Goal: Task Accomplishment & Management: Manage account settings

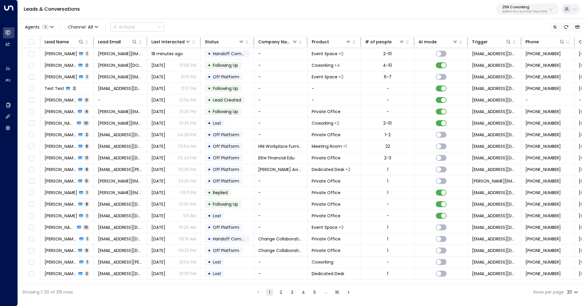
click at [519, 8] on p "25N Coworking" at bounding box center [524, 7] width 45 height 4
type input "****"
click at [492, 47] on div "OpenTech Demo ID: 99909294-0a93-4cd6-8543-3758e87f4f7f" at bounding box center [509, 47] width 83 height 12
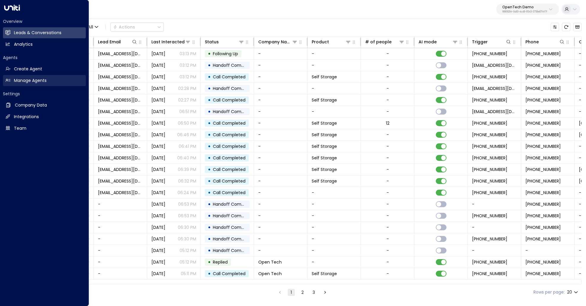
click at [18, 81] on h2 "Manage Agents" at bounding box center [30, 80] width 33 height 6
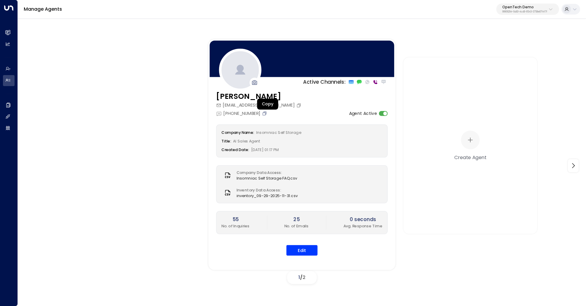
click at [266, 112] on icon "Copy" at bounding box center [265, 114] width 4 height 4
click at [267, 114] on icon "Copy" at bounding box center [264, 113] width 5 height 5
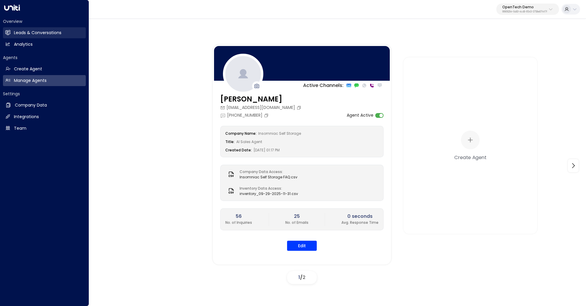
click at [16, 33] on h2 "Leads & Conversations" at bounding box center [37, 33] width 47 height 6
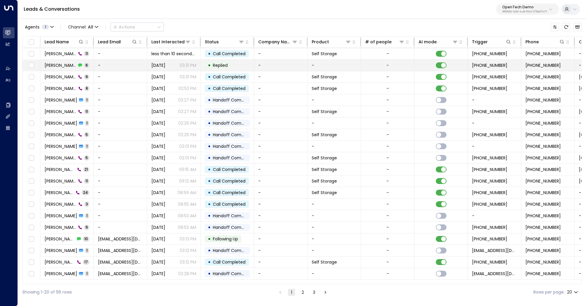
click at [57, 66] on span "[PERSON_NAME]" at bounding box center [61, 65] width 32 height 6
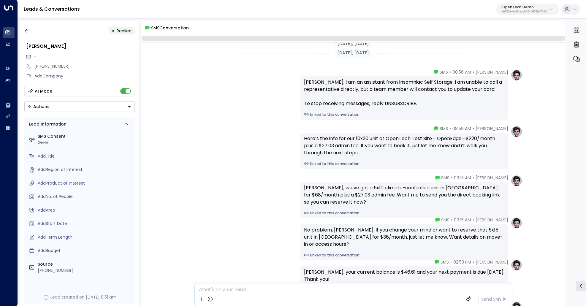
scroll to position [91, 0]
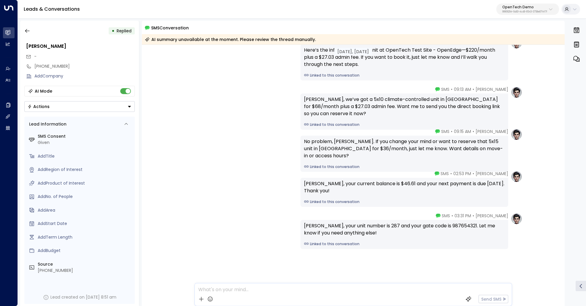
click at [553, 223] on div "[PERSON_NAME] • 03:31 PM • SMS [PERSON_NAME], your unit number is 287 and your …" at bounding box center [353, 261] width 423 height 96
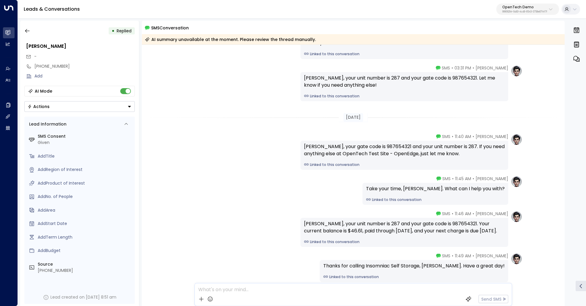
scroll to position [273, 0]
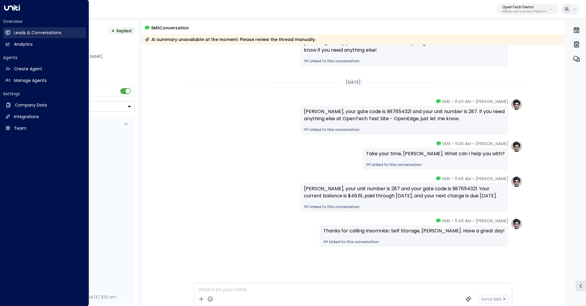
click at [30, 34] on h2 "Leads & Conversations" at bounding box center [37, 33] width 47 height 6
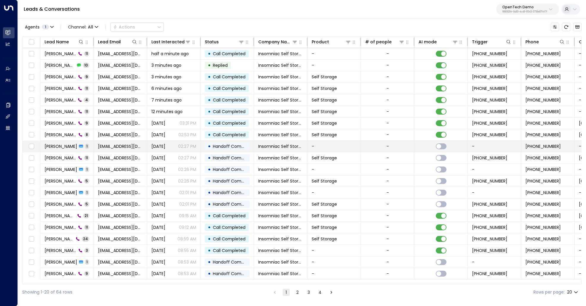
click at [51, 143] on span "[PERSON_NAME]" at bounding box center [61, 146] width 33 height 6
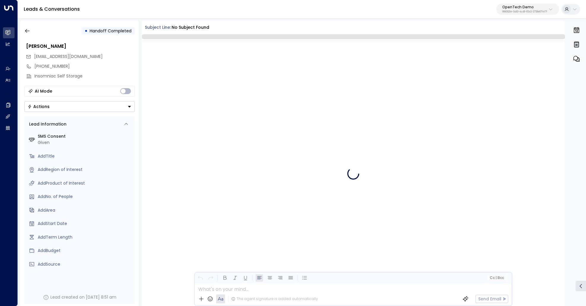
scroll to position [502, 0]
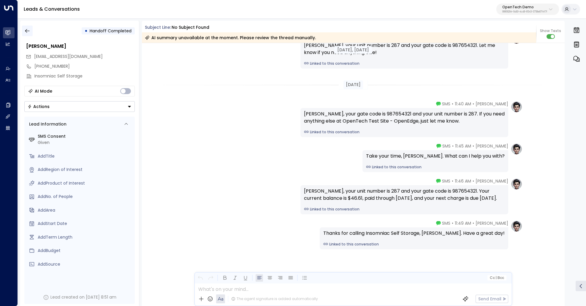
click at [24, 30] on button "button" at bounding box center [27, 31] width 11 height 11
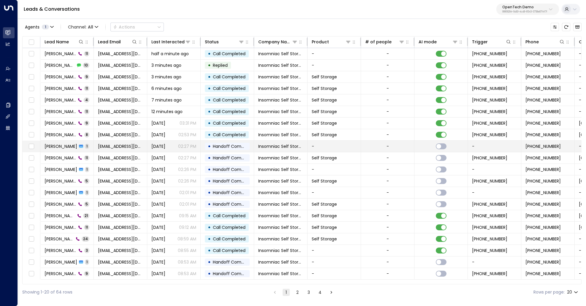
click at [56, 147] on span "[PERSON_NAME]" at bounding box center [61, 146] width 33 height 6
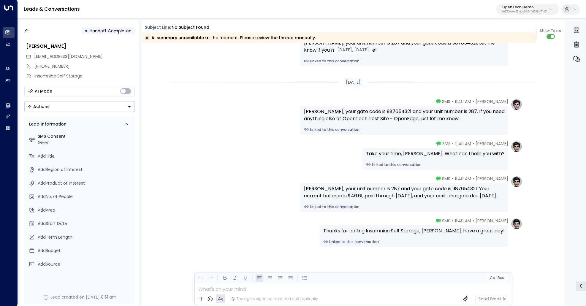
scroll to position [378, 0]
click at [27, 30] on icon "button" at bounding box center [27, 31] width 6 height 6
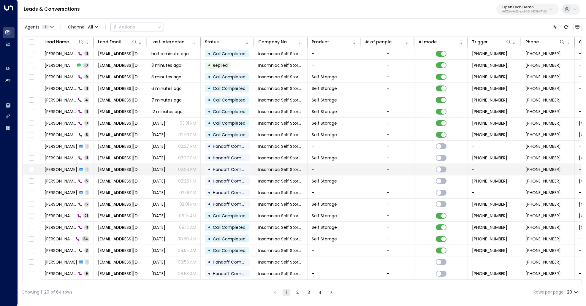
click at [62, 167] on span "[PERSON_NAME]" at bounding box center [61, 169] width 33 height 6
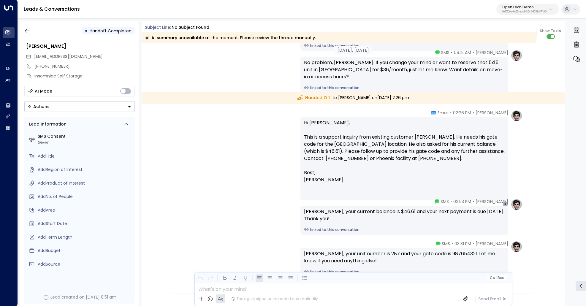
scroll to position [165, 0]
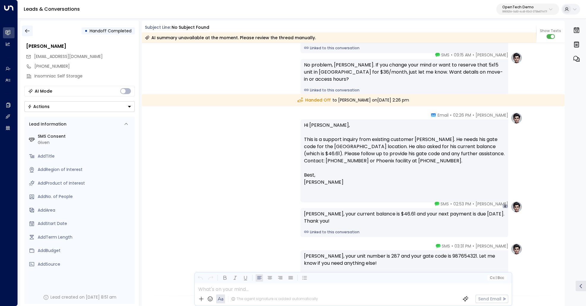
click at [28, 34] on button "button" at bounding box center [27, 31] width 11 height 11
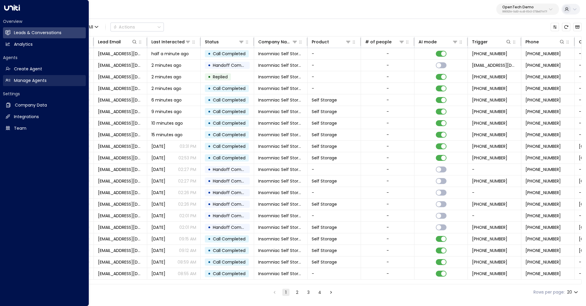
click at [14, 81] on h2 "Manage Agents" at bounding box center [30, 80] width 33 height 6
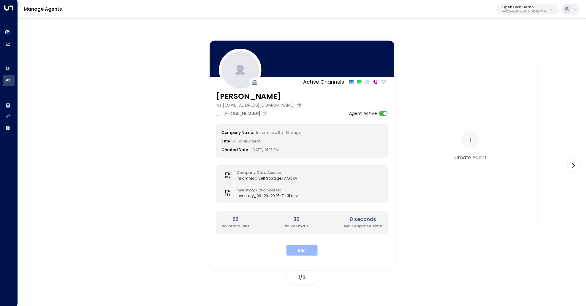
click at [299, 252] on button "Edit" at bounding box center [301, 250] width 31 height 11
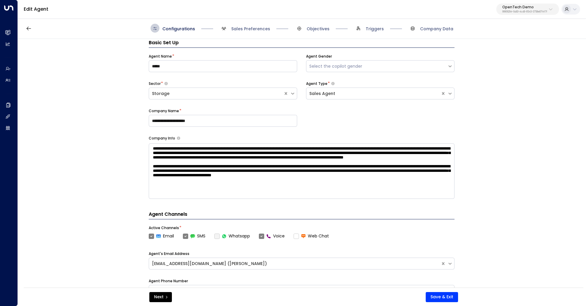
scroll to position [9, 0]
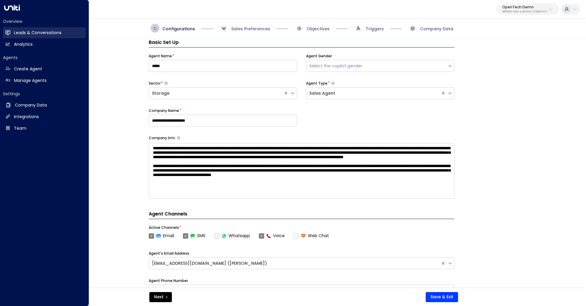
click at [6, 31] on icon at bounding box center [7, 32] width 5 height 4
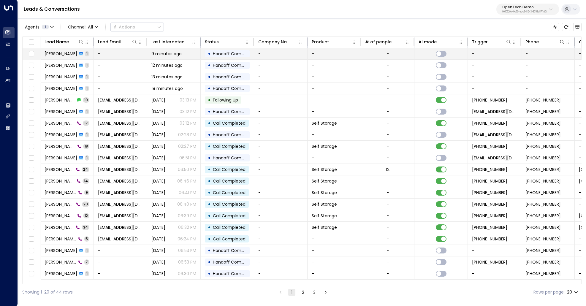
click at [52, 53] on span "[PERSON_NAME]" at bounding box center [61, 54] width 33 height 6
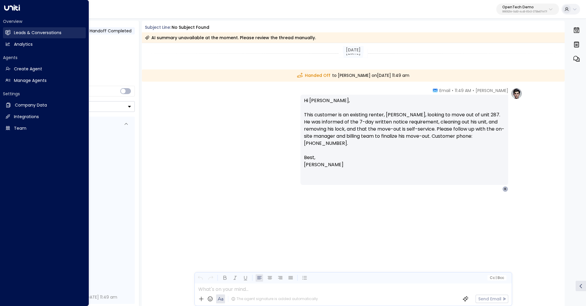
click at [24, 34] on h2 "Leads & Conversations" at bounding box center [37, 33] width 47 height 6
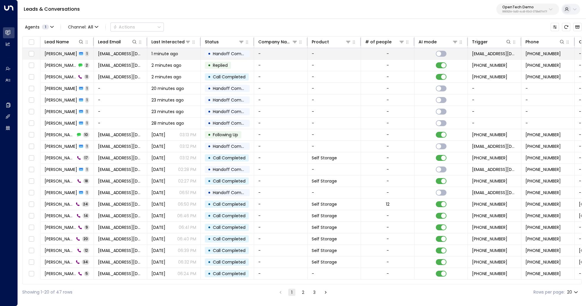
click at [61, 55] on span "[PERSON_NAME]" at bounding box center [61, 54] width 33 height 6
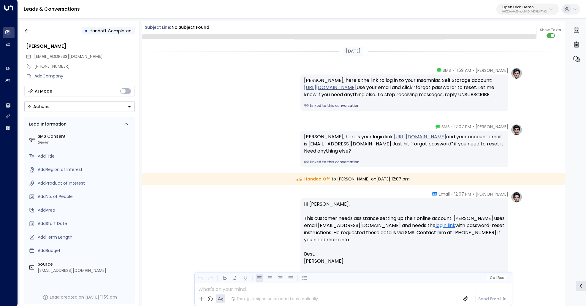
scroll to position [27, 0]
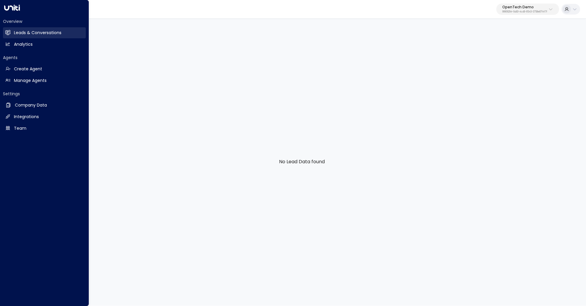
click at [9, 30] on icon at bounding box center [9, 32] width 4 height 5
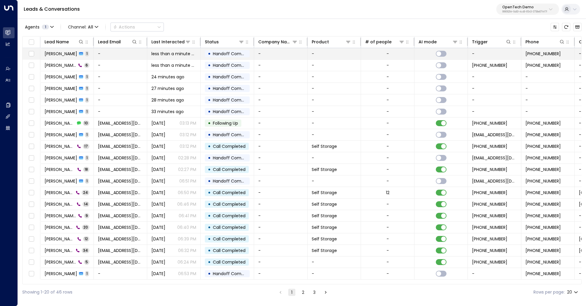
click at [51, 54] on span "[PERSON_NAME]" at bounding box center [61, 54] width 33 height 6
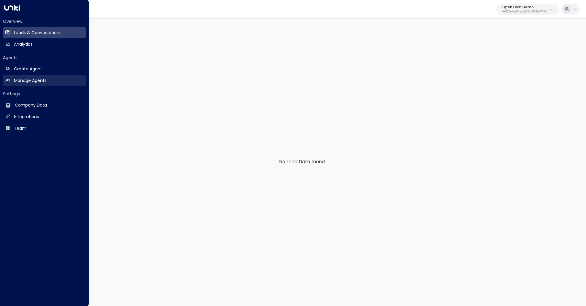
click at [17, 83] on h2 "Manage Agents" at bounding box center [30, 80] width 33 height 6
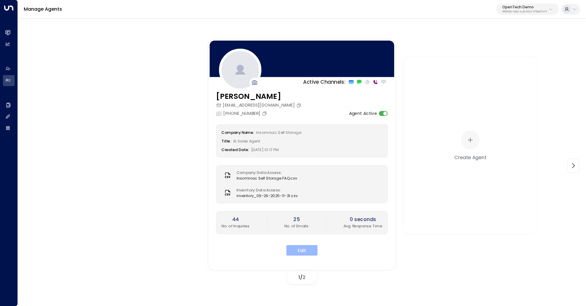
click at [308, 248] on button "Edit" at bounding box center [301, 250] width 31 height 11
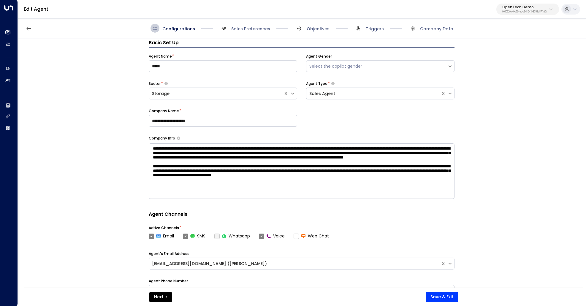
scroll to position [9, 0]
click at [237, 28] on span "Sales Preferences" at bounding box center [250, 29] width 39 height 6
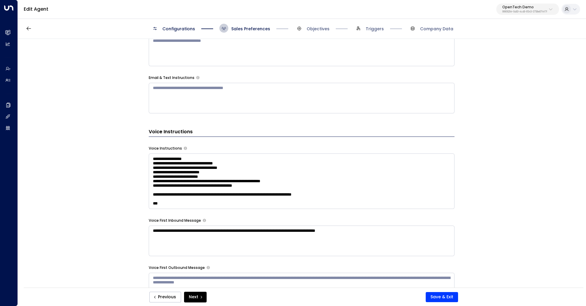
scroll to position [0, 0]
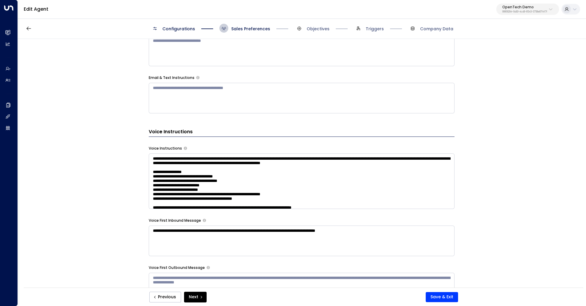
click at [251, 156] on textarea at bounding box center [302, 180] width 306 height 55
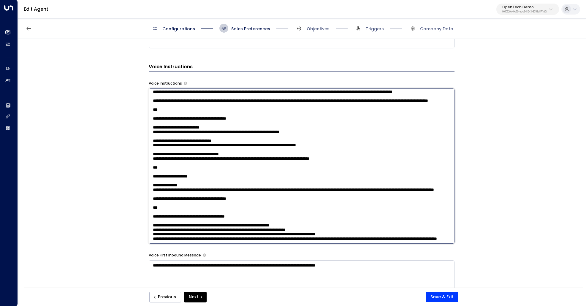
scroll to position [612, 0]
click at [183, 182] on textarea at bounding box center [302, 165] width 306 height 155
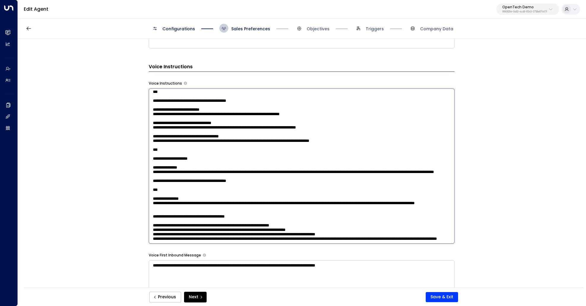
scroll to position [628, 0]
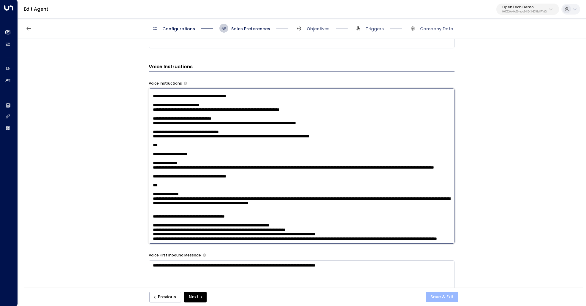
type textarea "**********"
click at [445, 298] on button "Save & Exit" at bounding box center [442, 297] width 32 height 10
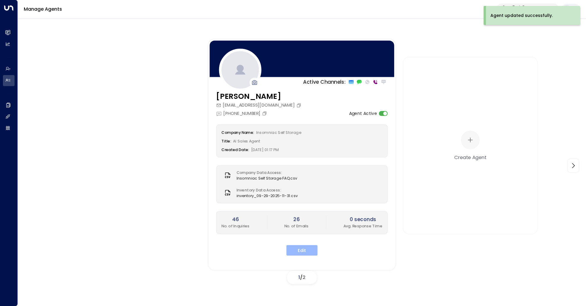
click at [301, 250] on button "Edit" at bounding box center [301, 250] width 31 height 11
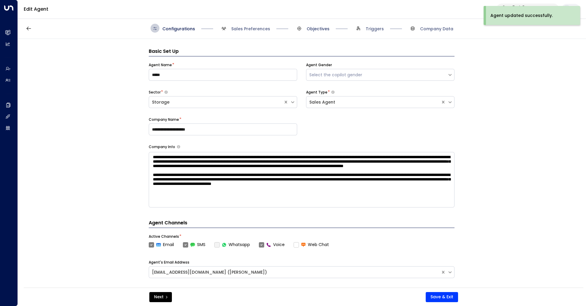
click at [317, 28] on span "Objectives" at bounding box center [318, 29] width 23 height 6
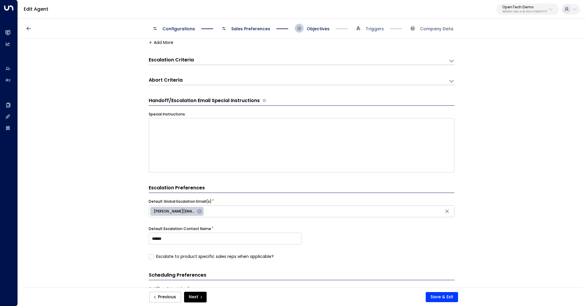
click at [248, 26] on span "Sales Preferences" at bounding box center [244, 28] width 51 height 9
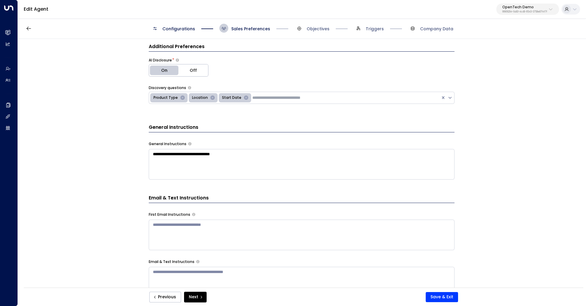
scroll to position [174, 0]
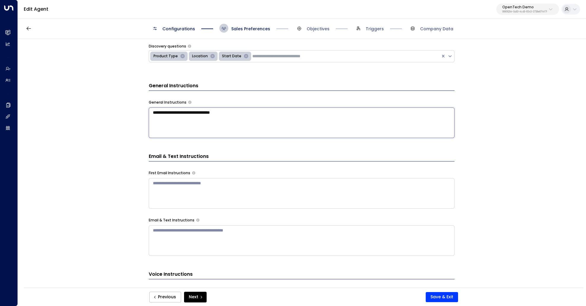
click at [255, 113] on textarea "**********" at bounding box center [302, 122] width 306 height 31
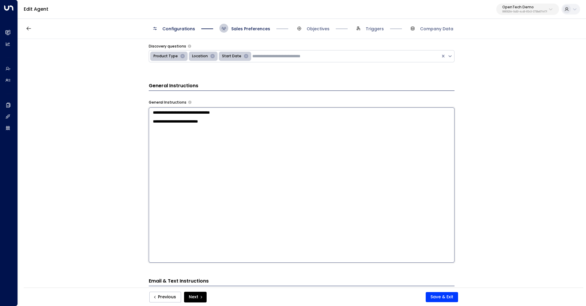
click at [194, 123] on textarea "**********" at bounding box center [302, 184] width 306 height 155
click at [237, 122] on textarea "**********" at bounding box center [302, 184] width 306 height 155
type textarea "**********"
click at [441, 297] on button "Save & Exit" at bounding box center [442, 297] width 32 height 10
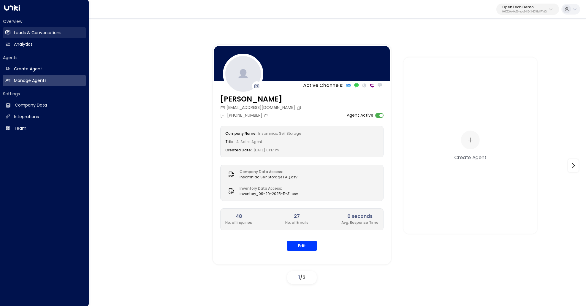
click at [7, 33] on icon at bounding box center [9, 32] width 4 height 5
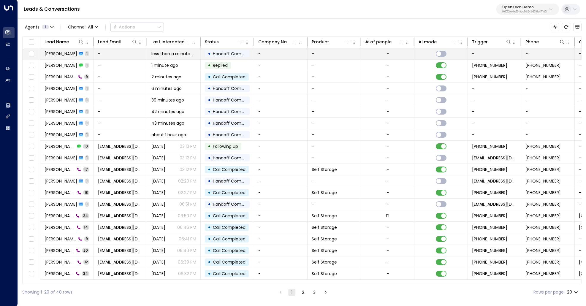
click at [50, 53] on span "[PERSON_NAME]" at bounding box center [61, 54] width 33 height 6
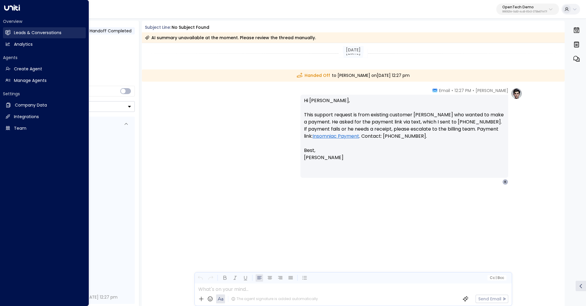
click at [8, 32] on icon at bounding box center [8, 33] width 5 height 4
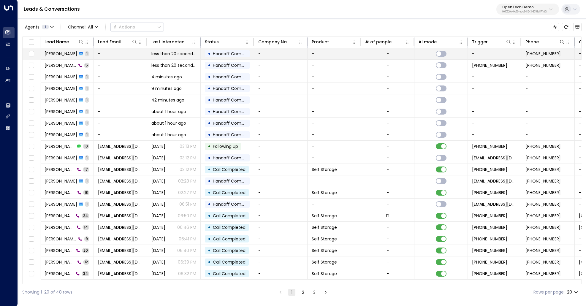
click at [67, 55] on span "[PERSON_NAME]" at bounding box center [61, 54] width 33 height 6
